Goal: Task Accomplishment & Management: Manage account settings

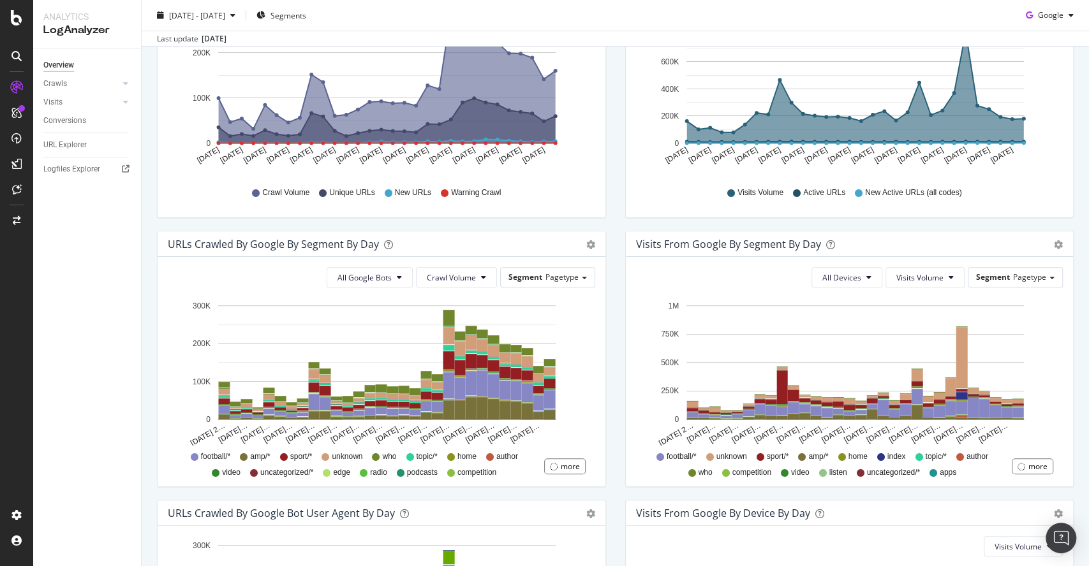
scroll to position [250, 0]
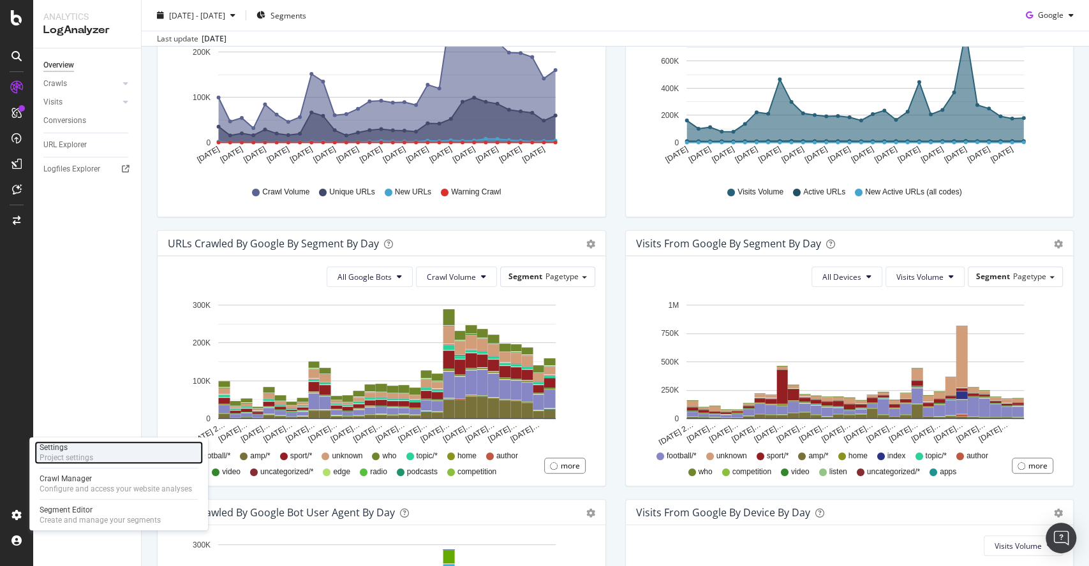
click at [68, 456] on div "Project settings" at bounding box center [67, 458] width 54 height 10
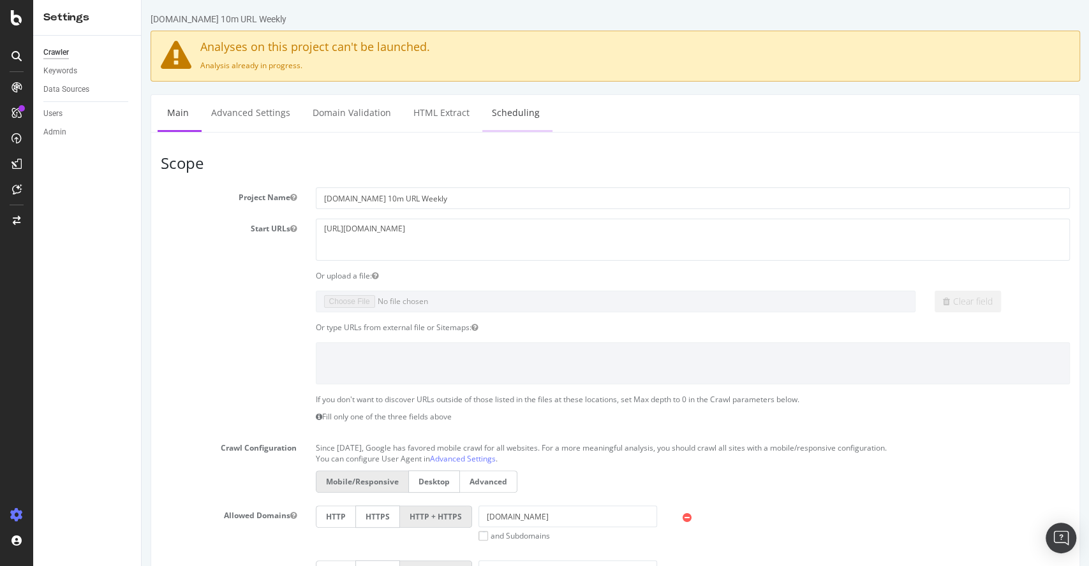
click at [507, 108] on link "Scheduling" at bounding box center [515, 112] width 67 height 35
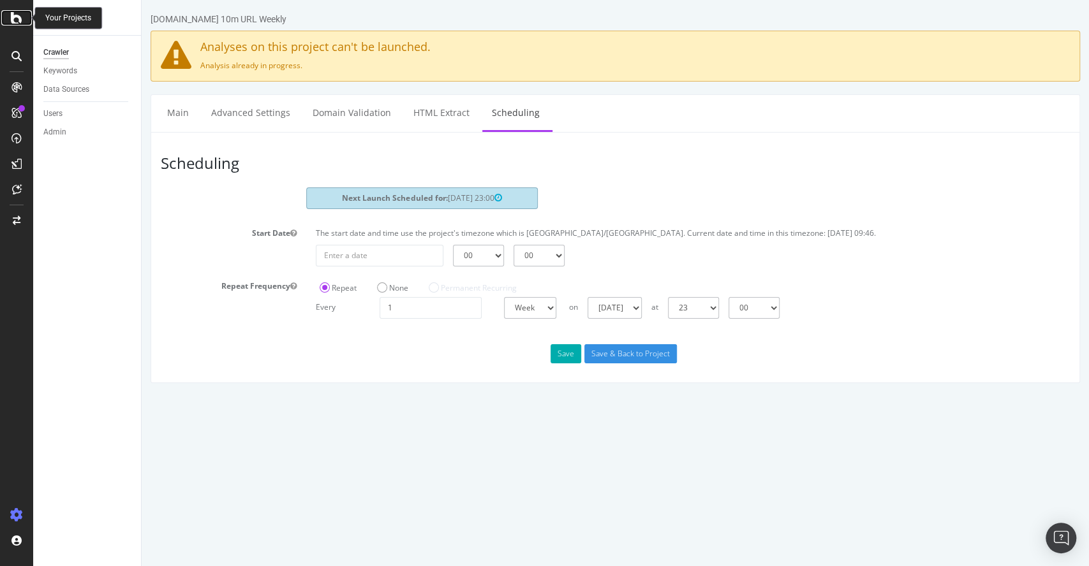
click at [17, 16] on icon at bounding box center [16, 17] width 11 height 15
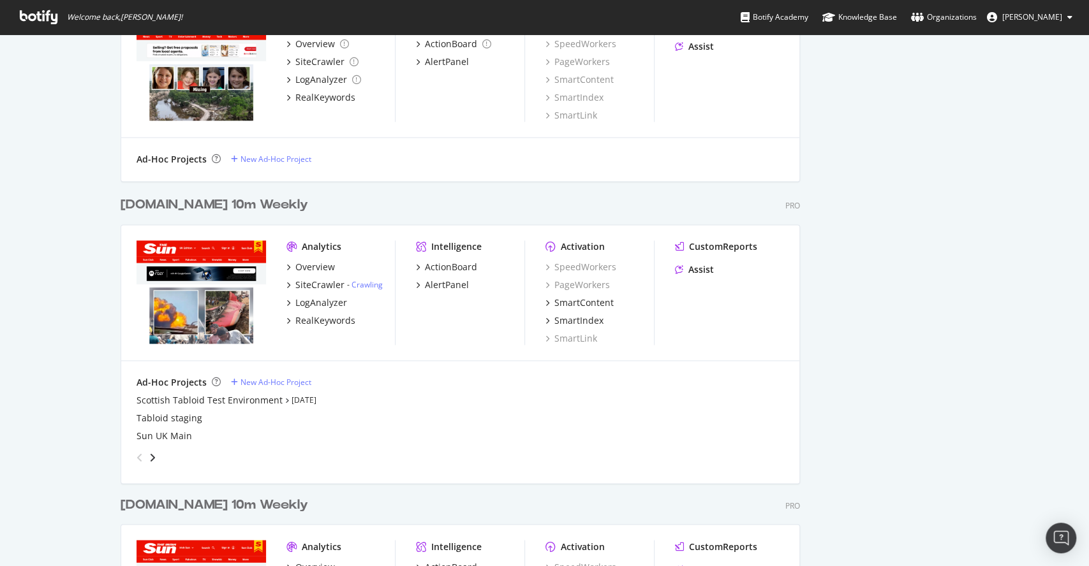
scroll to position [1179, 0]
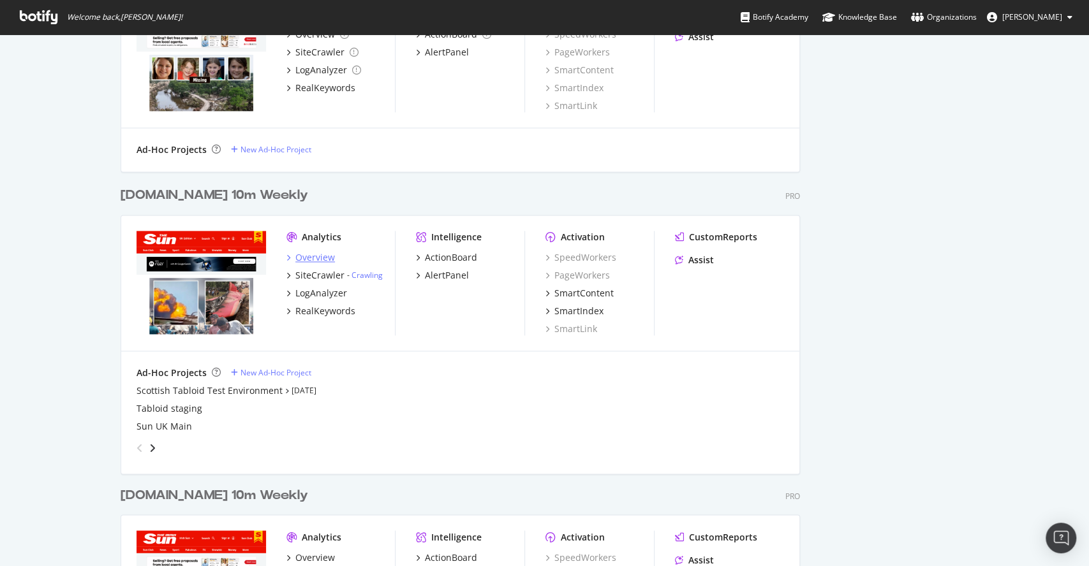
click at [304, 260] on div "Overview" at bounding box center [315, 257] width 40 height 13
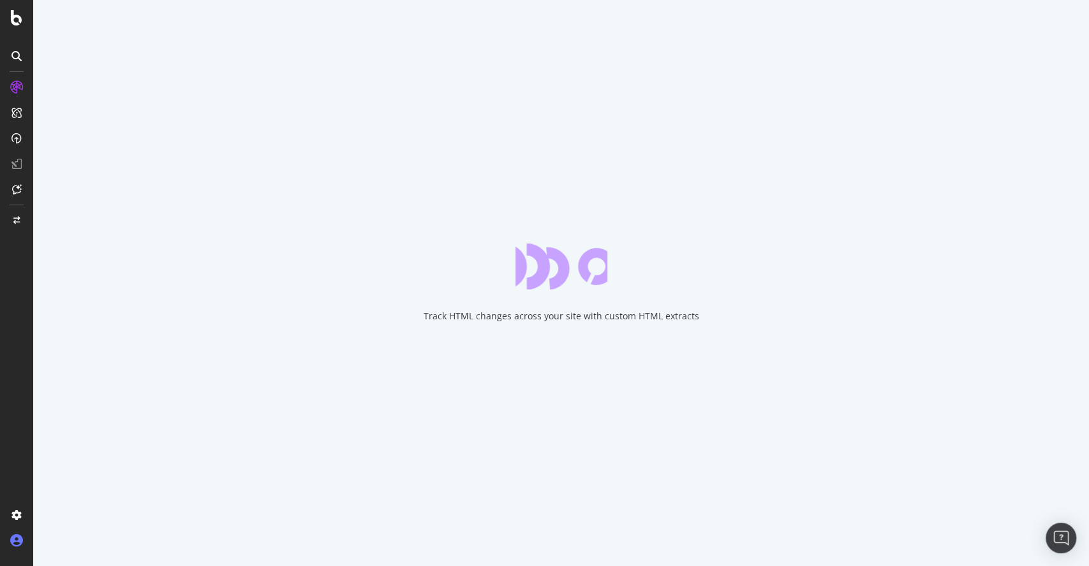
click at [13, 535] on icon at bounding box center [16, 541] width 13 height 13
click at [11, 515] on icon at bounding box center [16, 515] width 13 height 13
click at [16, 510] on icon at bounding box center [16, 515] width 13 height 13
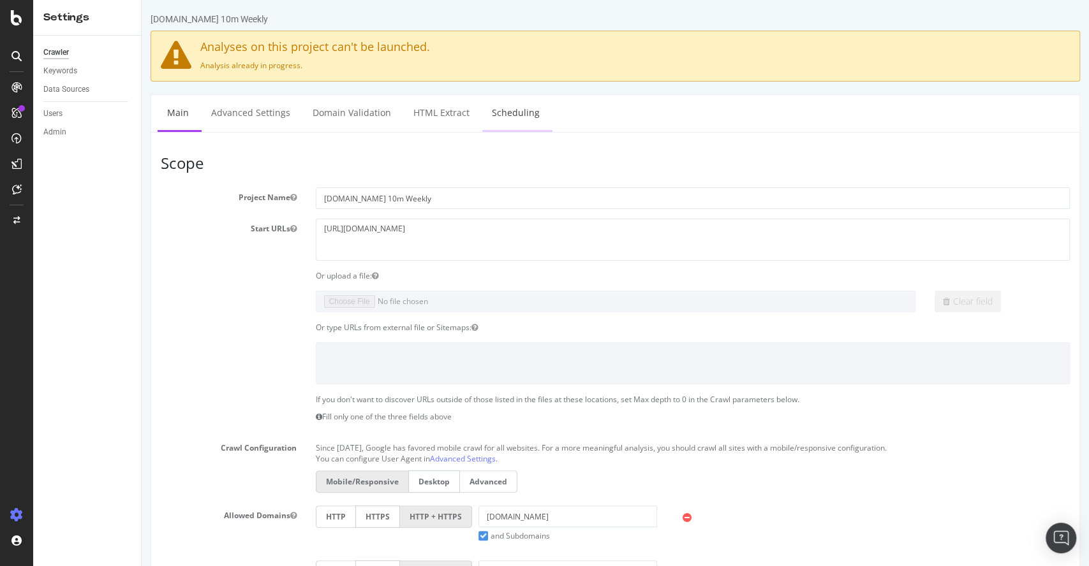
click at [516, 112] on link "Scheduling" at bounding box center [515, 112] width 67 height 35
